Goal: Navigation & Orientation: Find specific page/section

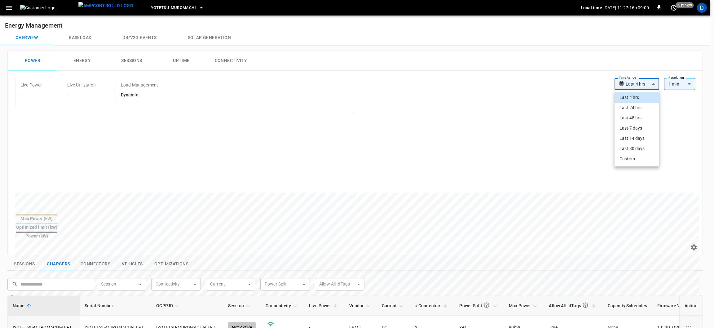
click at [639, 83] on body "**********" at bounding box center [357, 273] width 714 height 547
click at [569, 49] on div at bounding box center [357, 164] width 714 height 328
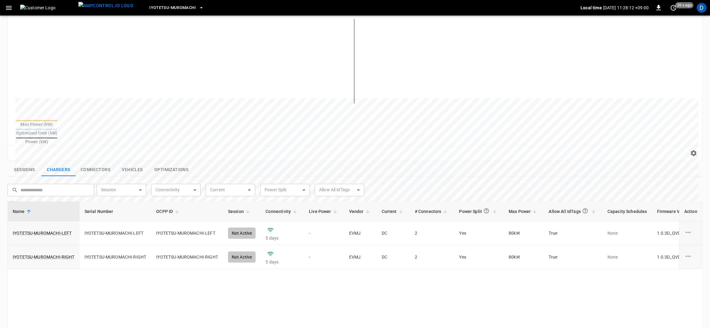
scroll to position [93, 0]
click at [99, 165] on button "Connectors" at bounding box center [96, 171] width 40 height 13
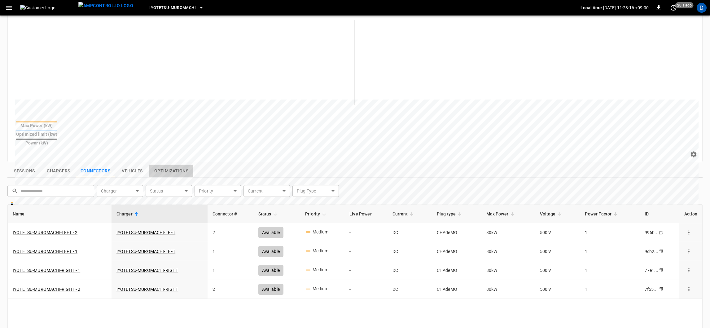
click at [179, 165] on button "Optimizations" at bounding box center [171, 171] width 44 height 13
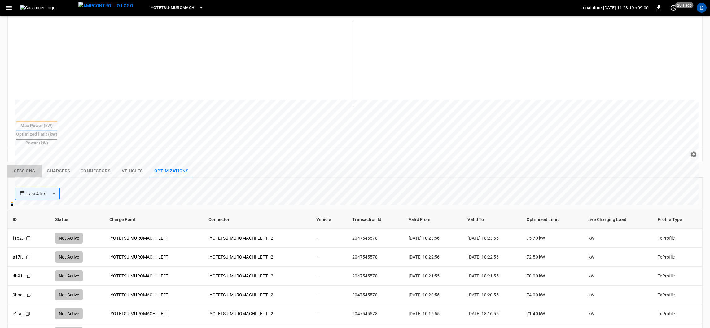
click at [29, 165] on button "Sessions" at bounding box center [24, 171] width 34 height 13
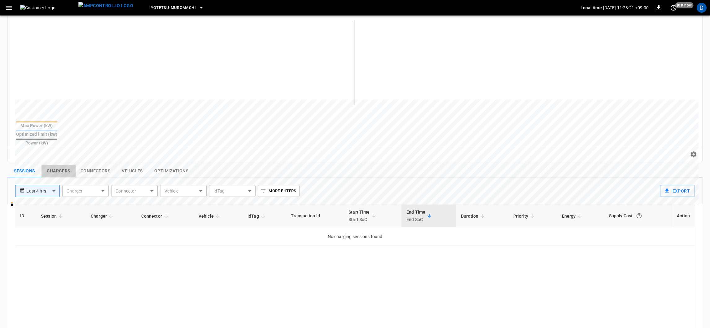
click at [63, 165] on button "Chargers" at bounding box center [59, 171] width 34 height 13
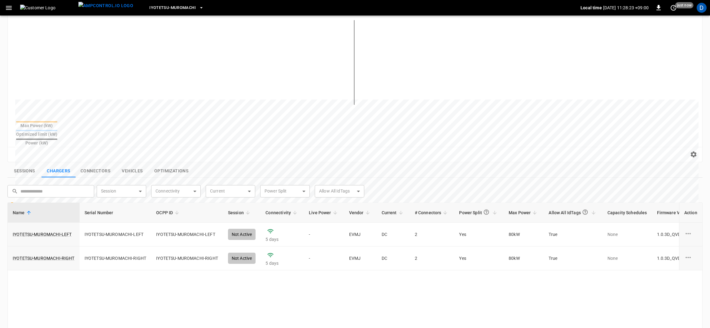
click at [94, 165] on button "Connectors" at bounding box center [96, 171] width 40 height 13
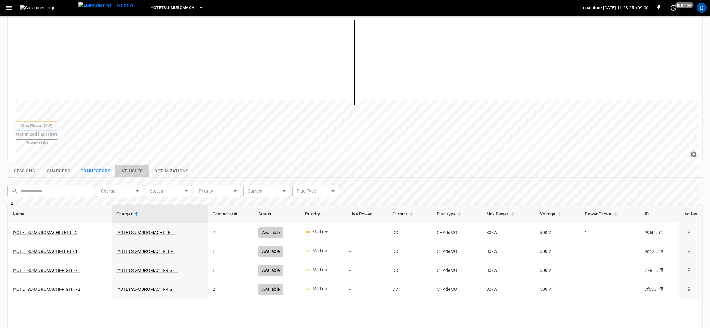
click at [130, 165] on button "Vehicles" at bounding box center [132, 171] width 34 height 13
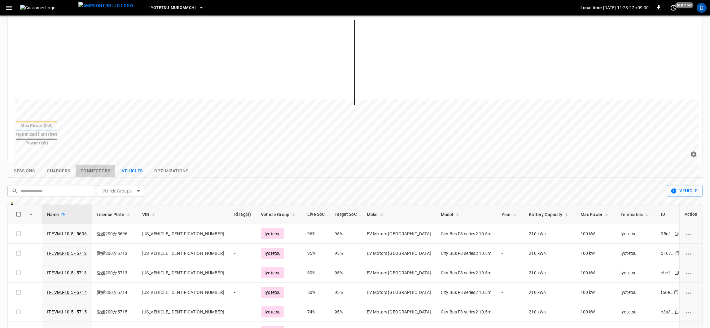
click at [99, 165] on button "Connectors" at bounding box center [96, 171] width 40 height 13
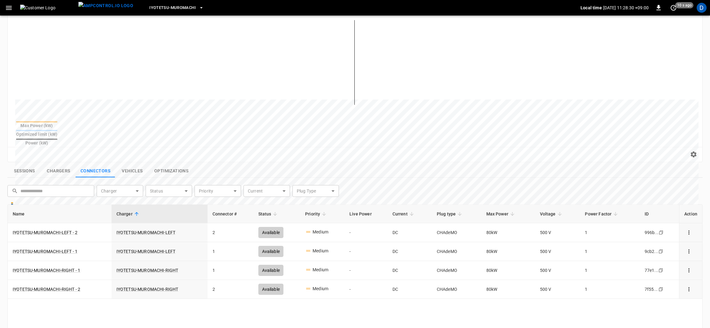
click at [168, 165] on button "Optimizations" at bounding box center [171, 171] width 44 height 13
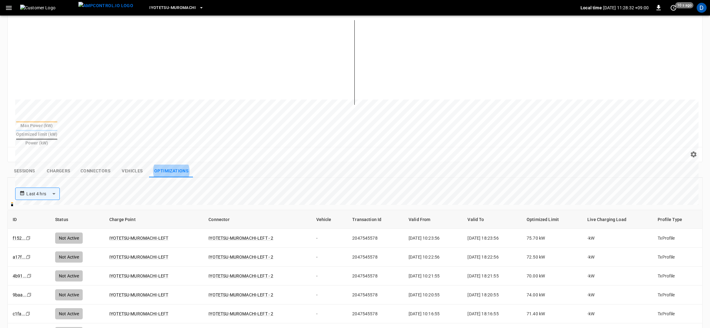
scroll to position [139, 0]
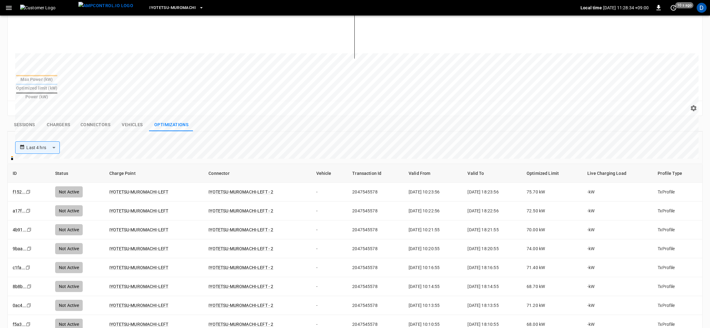
click at [131, 118] on button "Vehicles" at bounding box center [132, 124] width 34 height 13
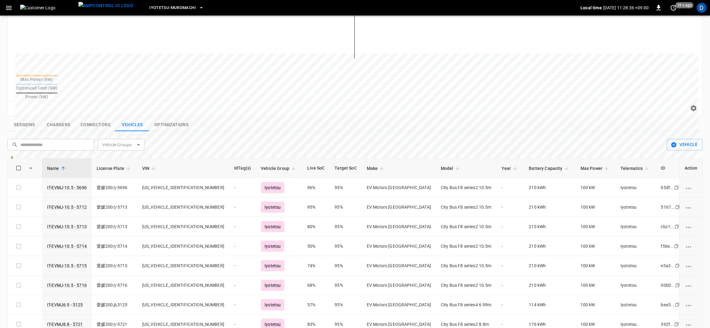
click at [94, 118] on button "Connectors" at bounding box center [96, 124] width 40 height 13
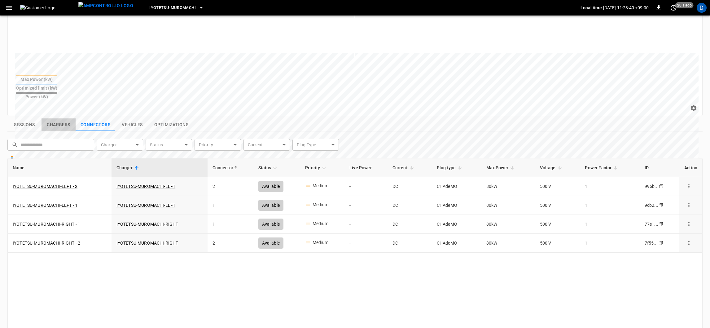
click at [65, 118] on button "Chargers" at bounding box center [59, 124] width 34 height 13
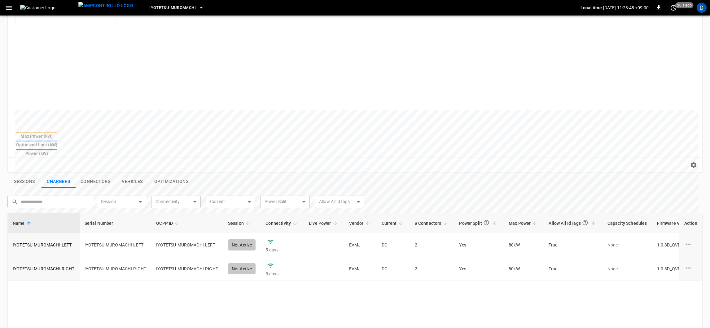
scroll to position [0, 0]
